Goal: Transaction & Acquisition: Purchase product/service

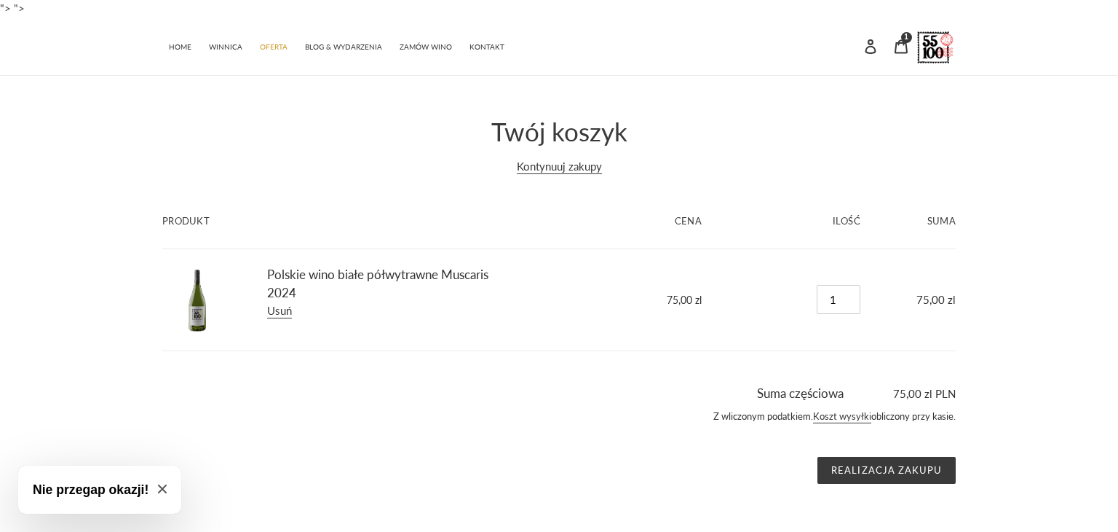
click at [160, 493] on span "Close modal" at bounding box center [162, 489] width 9 height 11
click at [841, 417] on link "Koszt wysyłki" at bounding box center [842, 416] width 58 height 13
click at [225, 50] on span "WINNICA" at bounding box center [225, 46] width 33 height 9
click at [844, 299] on input "1" at bounding box center [839, 299] width 44 height 29
type input "0"
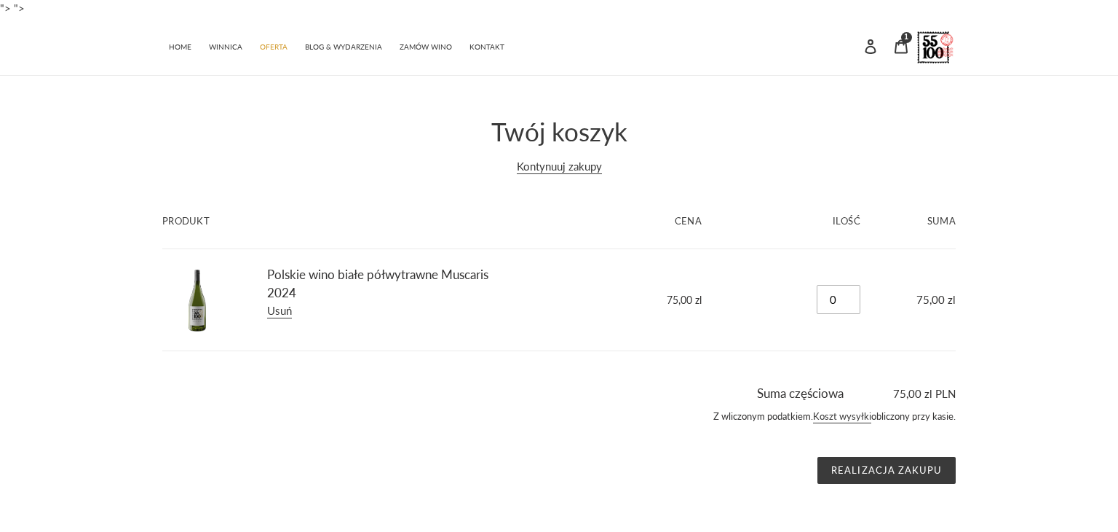
click at [853, 303] on input "0" at bounding box center [839, 299] width 44 height 29
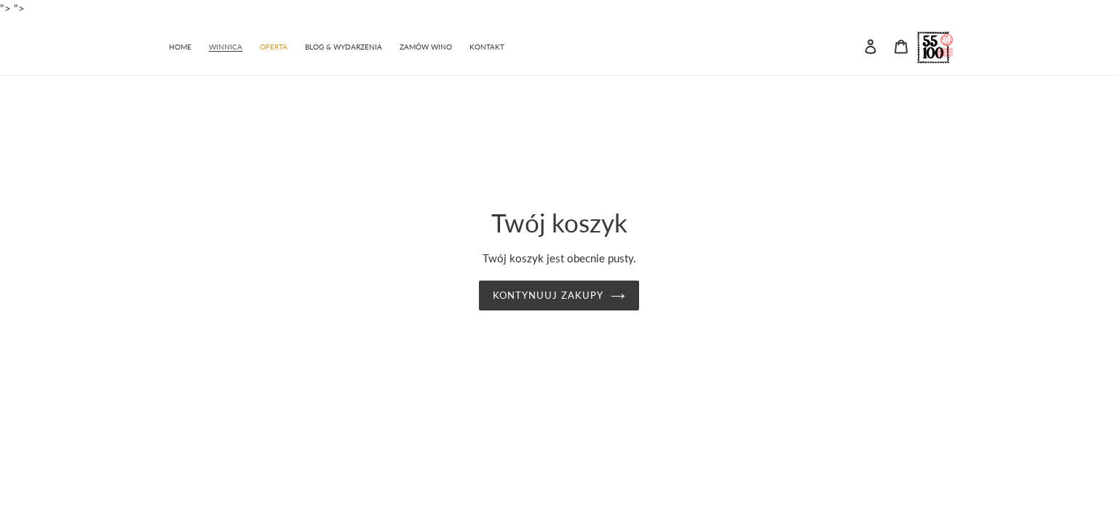
click at [223, 44] on span "WINNICA" at bounding box center [225, 46] width 33 height 9
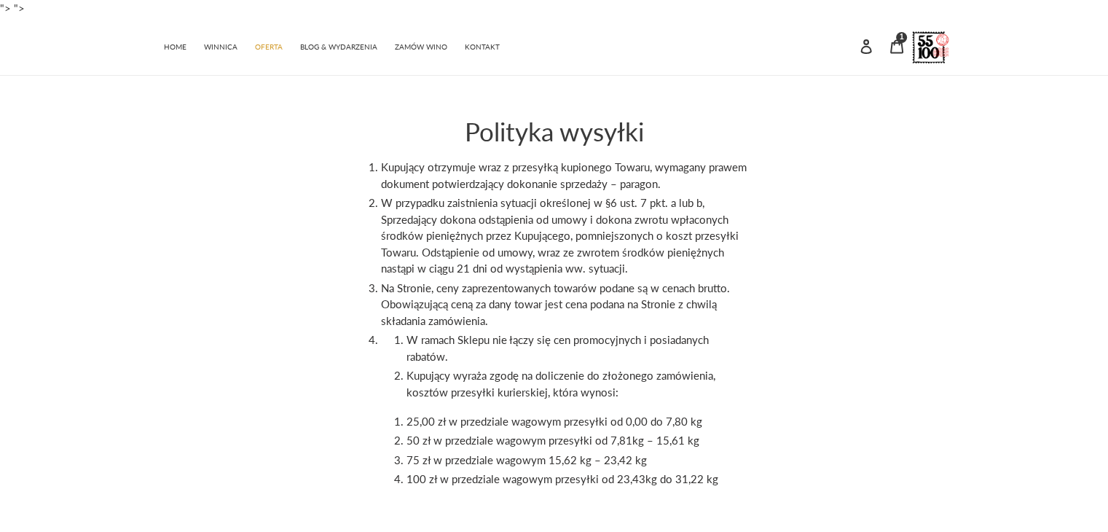
scroll to position [4, 0]
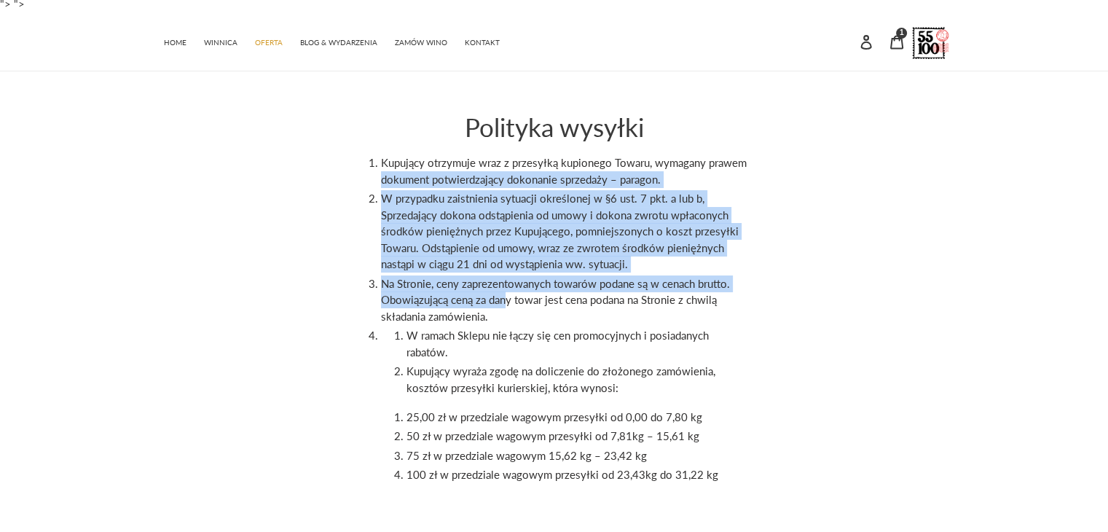
drag, startPoint x: 425, startPoint y: 181, endPoint x: 511, endPoint y: 299, distance: 145.9
click at [511, 299] on ol "Kupujący otrzymuje wraz z przesyłką kupionego Towaru, wymagany prawem dokument …" at bounding box center [566, 318] width 371 height 328
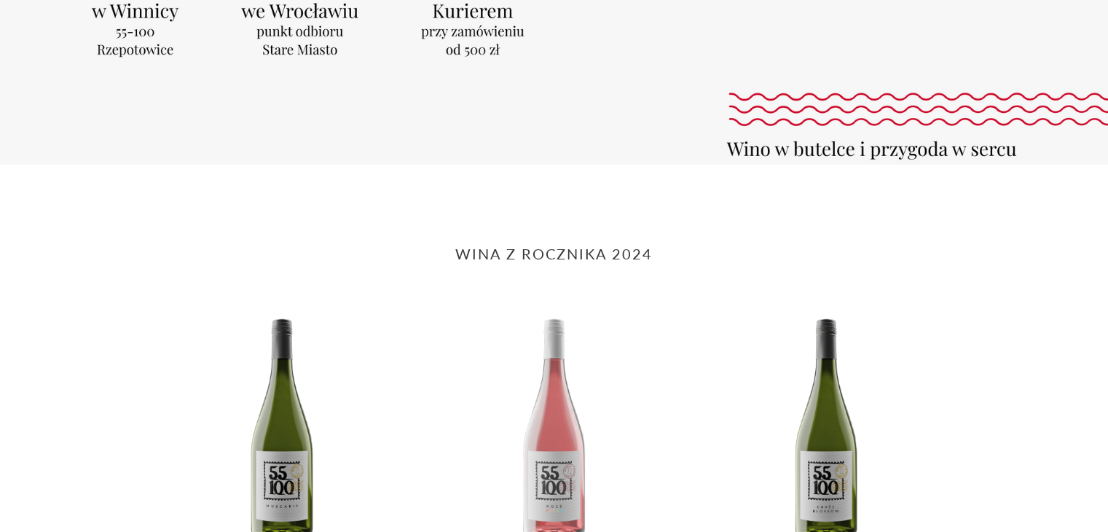
scroll to position [364, 0]
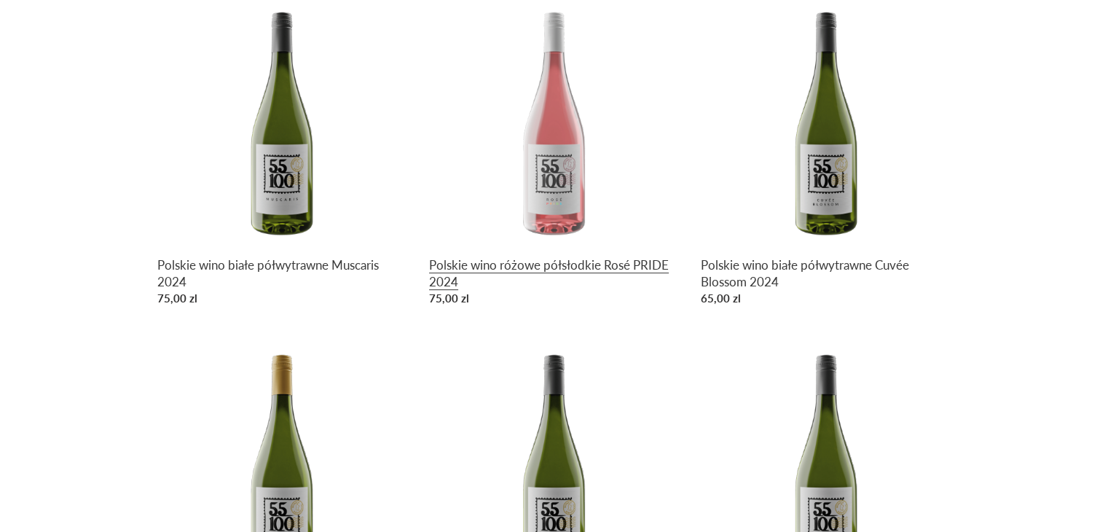
scroll to position [655, 0]
